Goal: Find specific page/section: Find specific page/section

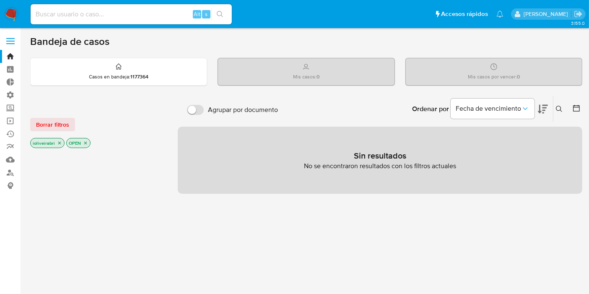
click at [11, 46] on label at bounding box center [10, 41] width 21 height 18
click at [0, 0] on input "checkbox" at bounding box center [0, 0] width 0 height 0
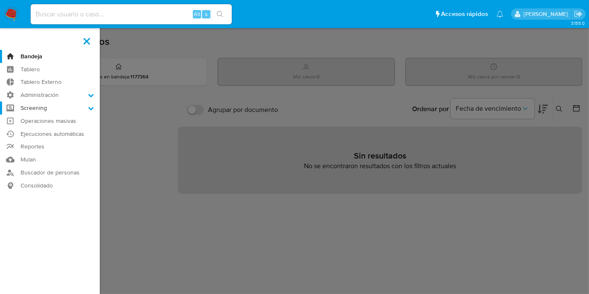
click at [56, 107] on label "Screening" at bounding box center [50, 107] width 100 height 13
click at [0, 0] on input "Screening" at bounding box center [0, 0] width 0 height 0
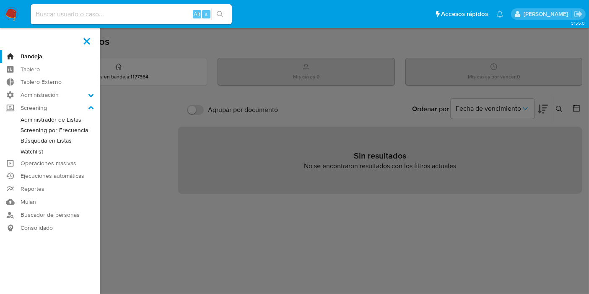
click at [73, 115] on link "Administrador de Listas" at bounding box center [50, 119] width 100 height 10
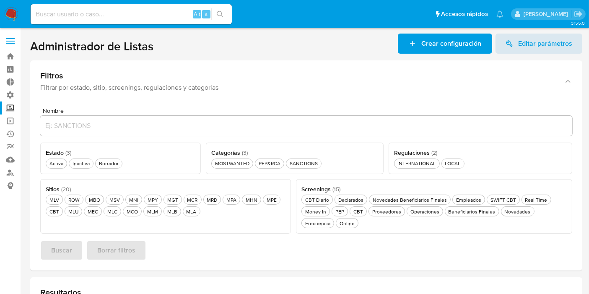
click at [10, 42] on label at bounding box center [10, 41] width 21 height 18
click at [0, 0] on input "checkbox" at bounding box center [0, 0] width 0 height 0
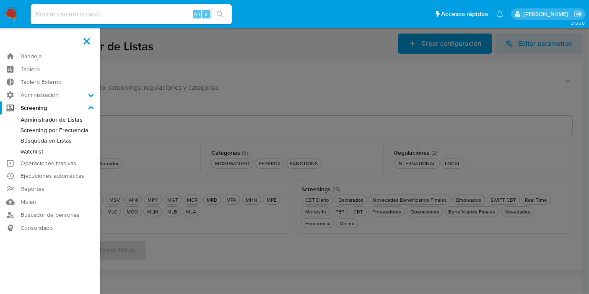
click at [37, 151] on link "Watchlist" at bounding box center [50, 151] width 100 height 10
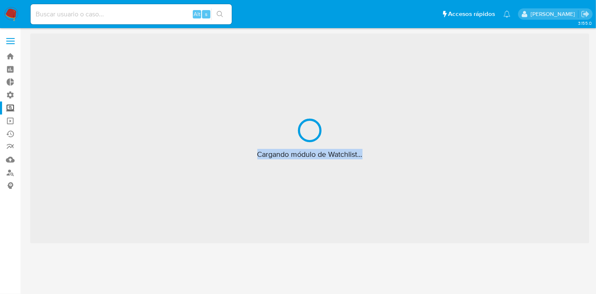
drag, startPoint x: 255, startPoint y: 153, endPoint x: 532, endPoint y: 151, distance: 277.2
click at [532, 151] on div "Cargando módulo de Watchlist..." at bounding box center [309, 139] width 559 height 210
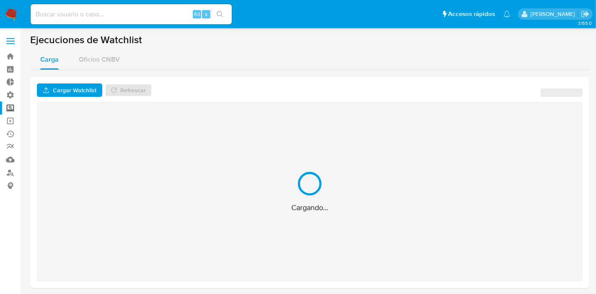
click at [405, 156] on div "Cargando..." at bounding box center [310, 191] width 546 height 179
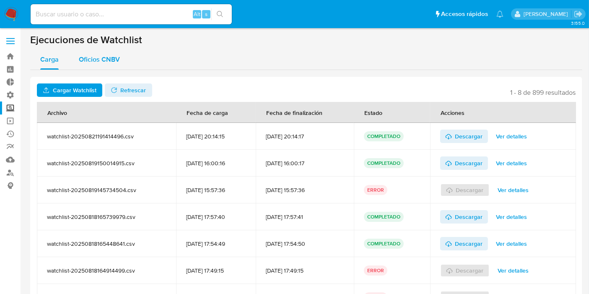
click at [103, 60] on span "Oficios CNBV" at bounding box center [99, 60] width 41 height 10
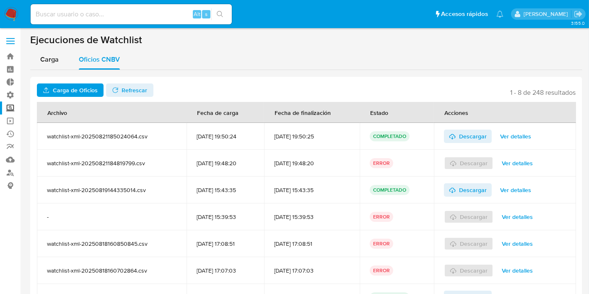
click at [10, 107] on label "Screening" at bounding box center [50, 107] width 100 height 13
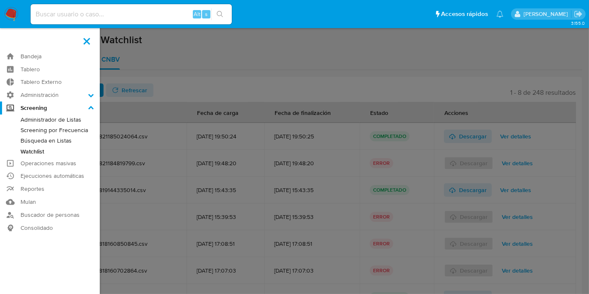
click at [0, 0] on input "Screening" at bounding box center [0, 0] width 0 height 0
click at [53, 119] on link "Administrador de Listas" at bounding box center [50, 119] width 100 height 10
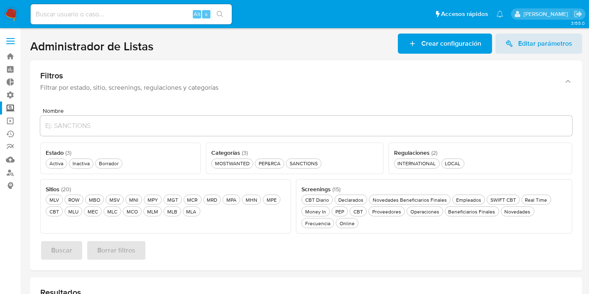
click at [9, 107] on label "Screening" at bounding box center [50, 107] width 100 height 13
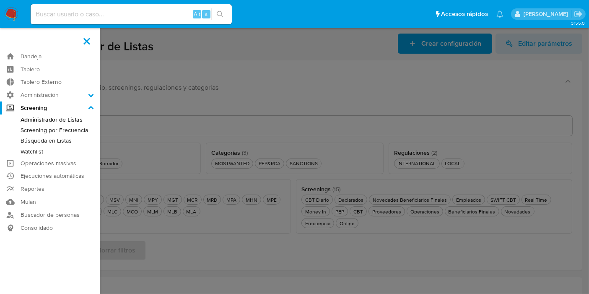
click at [0, 0] on input "Screening" at bounding box center [0, 0] width 0 height 0
click at [347, 124] on label at bounding box center [294, 147] width 589 height 294
click at [0, 0] on input "checkbox" at bounding box center [0, 0] width 0 height 0
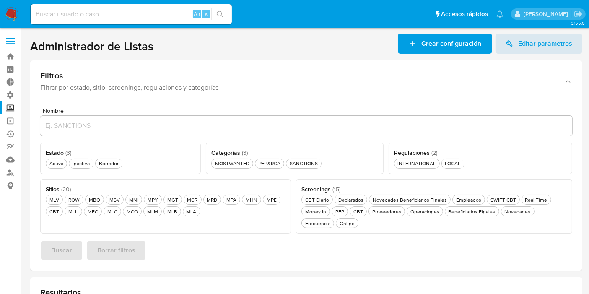
scroll to position [93, 0]
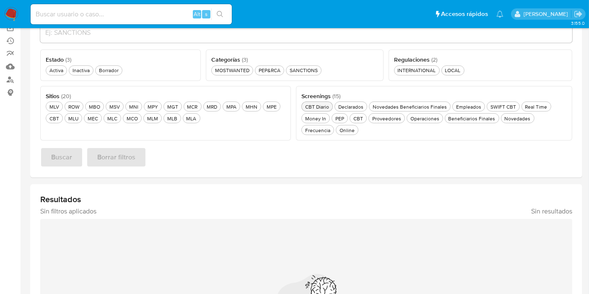
click at [320, 105] on div "CBT Diario CBT Diario" at bounding box center [317, 106] width 27 height 7
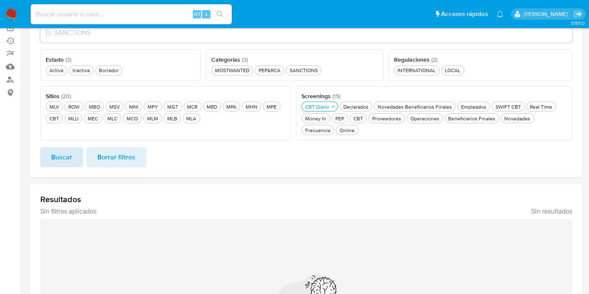
drag, startPoint x: 38, startPoint y: 158, endPoint x: 45, endPoint y: 161, distance: 7.9
click at [39, 158] on div "Nombre Estado ( 3 ) Este campo es requerido Activa Activa Inactiva Inactiva Bor…" at bounding box center [306, 92] width 552 height 169
click at [49, 162] on button "Buscar" at bounding box center [61, 157] width 43 height 20
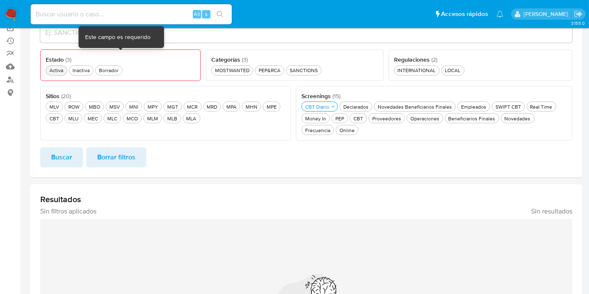
click at [57, 70] on div "Activa Activa" at bounding box center [56, 70] width 17 height 7
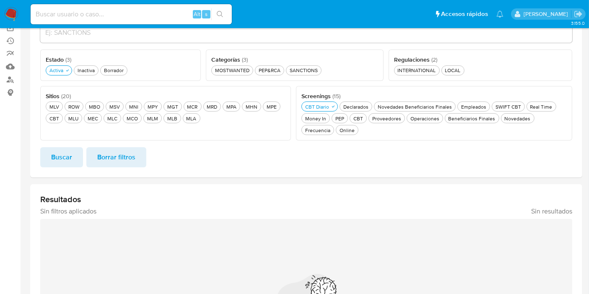
click at [73, 168] on div "Nombre Estado ( 3 ) Este campo es requerido Activa Activa Inactiva Inactiva Bor…" at bounding box center [306, 92] width 552 height 169
click at [68, 159] on span "Buscar" at bounding box center [61, 157] width 21 height 18
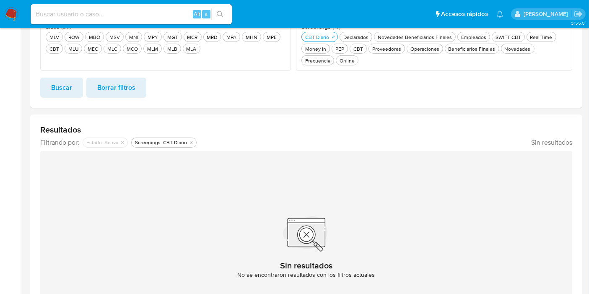
scroll to position [123, 0]
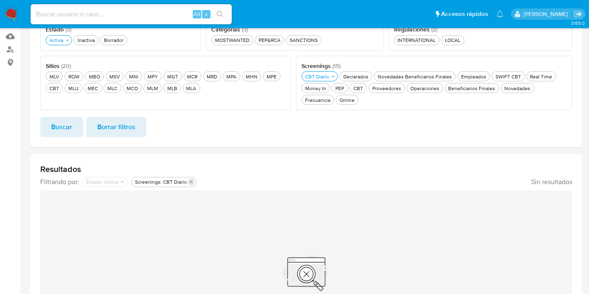
click at [191, 179] on button "Eliminar filtro de undefined Screenings: CBT Diario" at bounding box center [191, 182] width 7 height 7
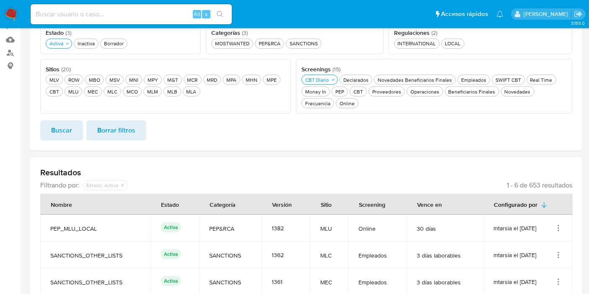
scroll to position [0, 0]
